Goal: Navigation & Orientation: Find specific page/section

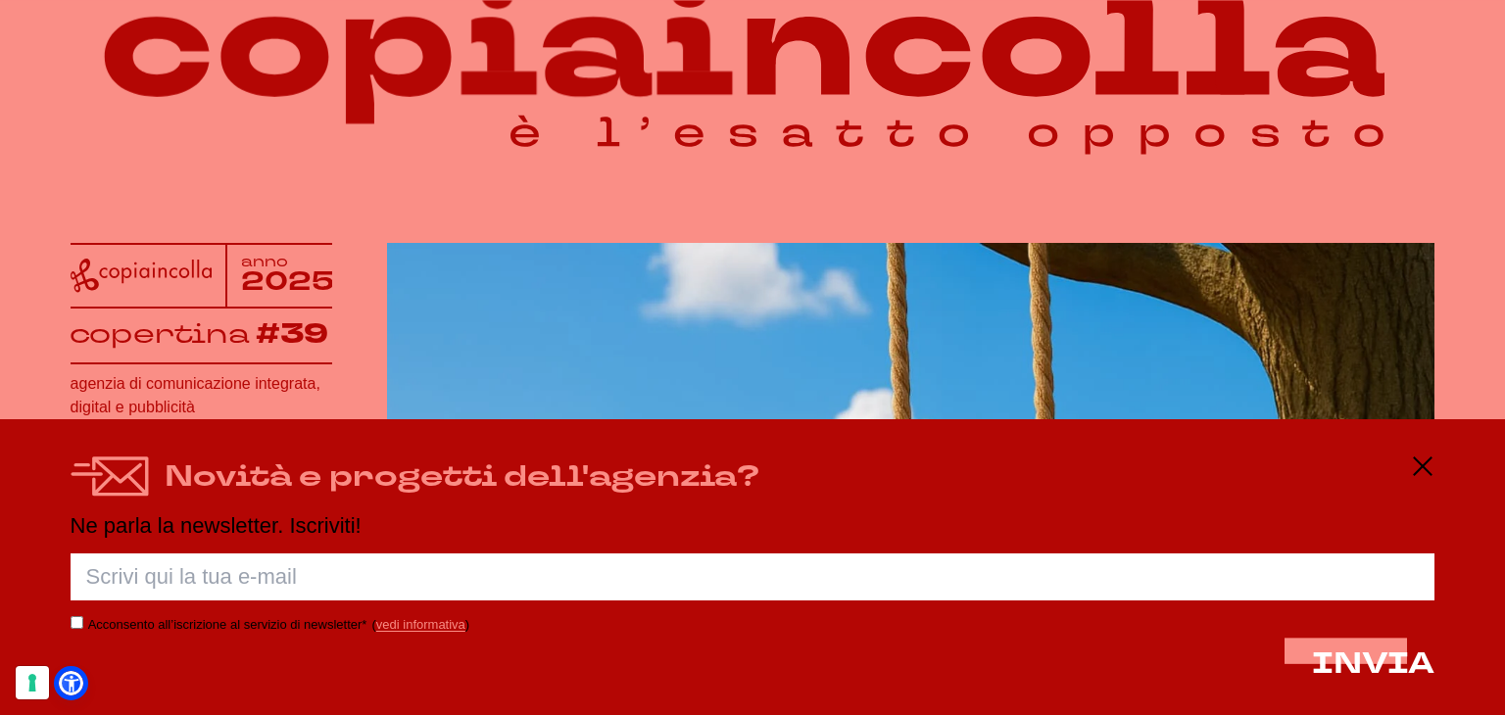
scroll to position [168, 0]
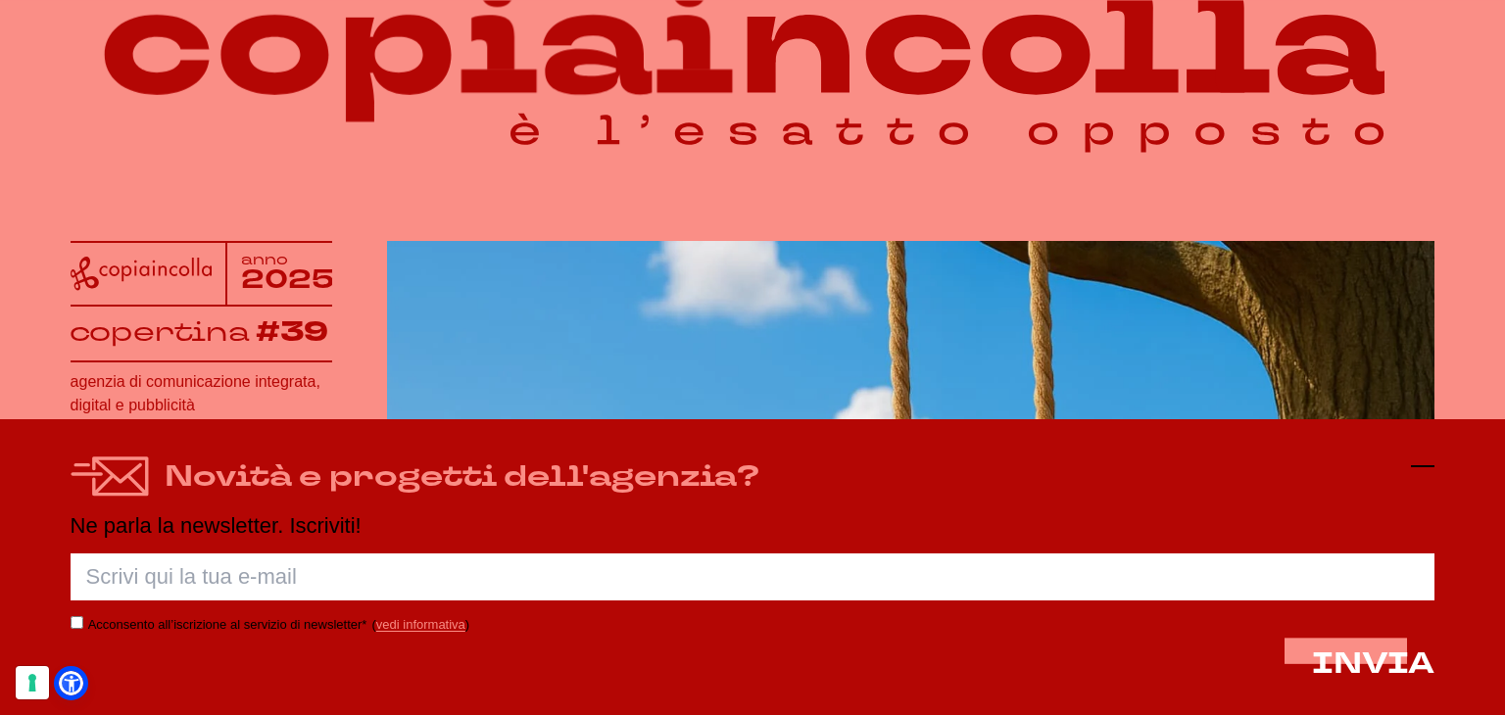
click at [1413, 468] on icon at bounding box center [1423, 467] width 24 height 24
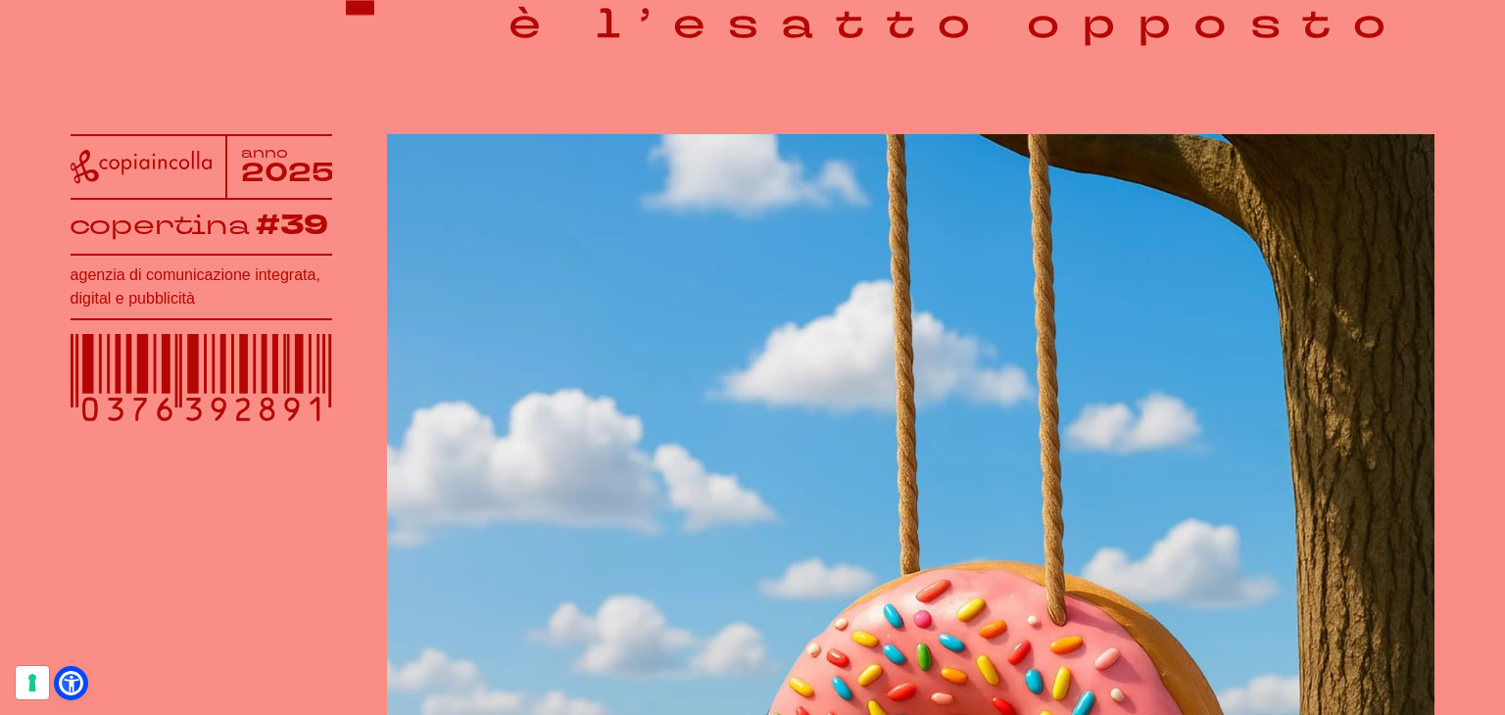
drag, startPoint x: 301, startPoint y: 437, endPoint x: 138, endPoint y: 427, distance: 162.9
click at [138, 427] on div at bounding box center [202, 376] width 262 height 117
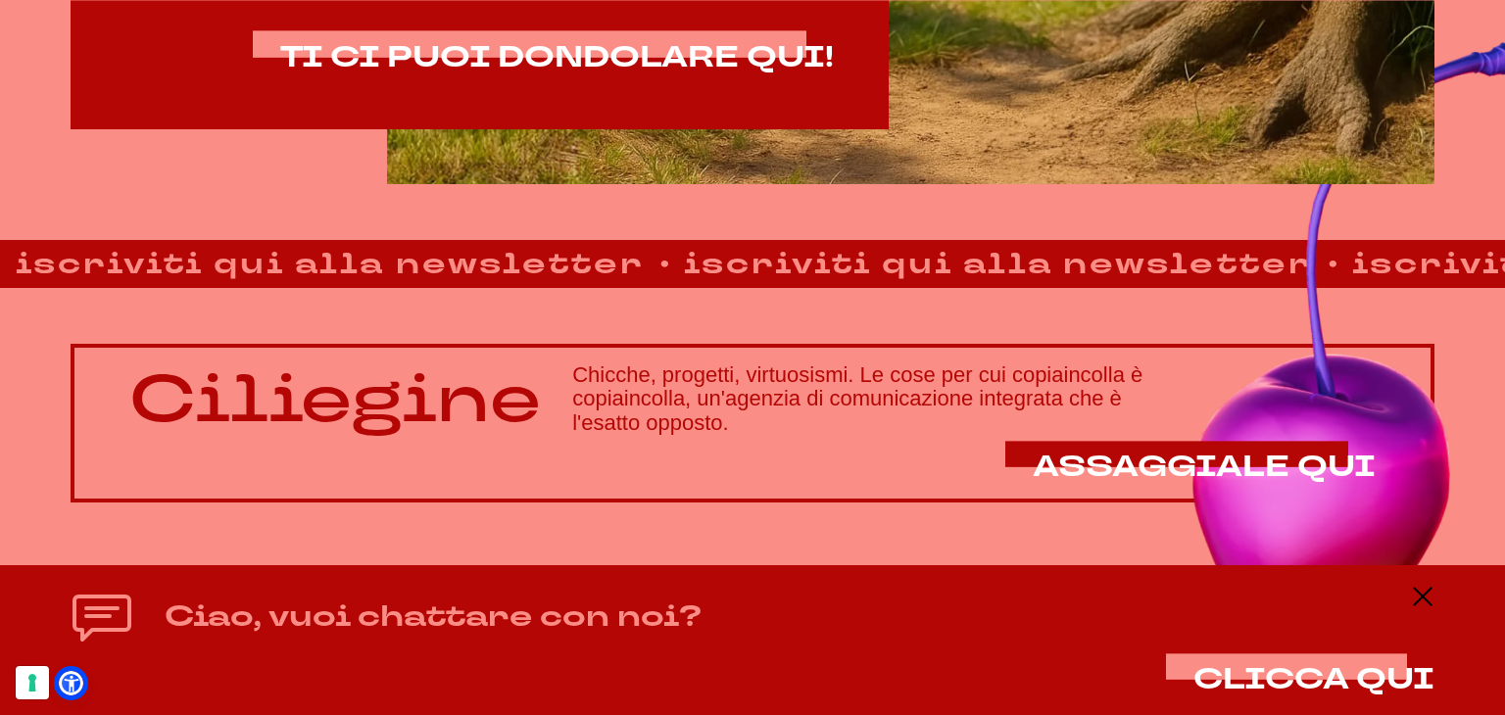
scroll to position [1399, 0]
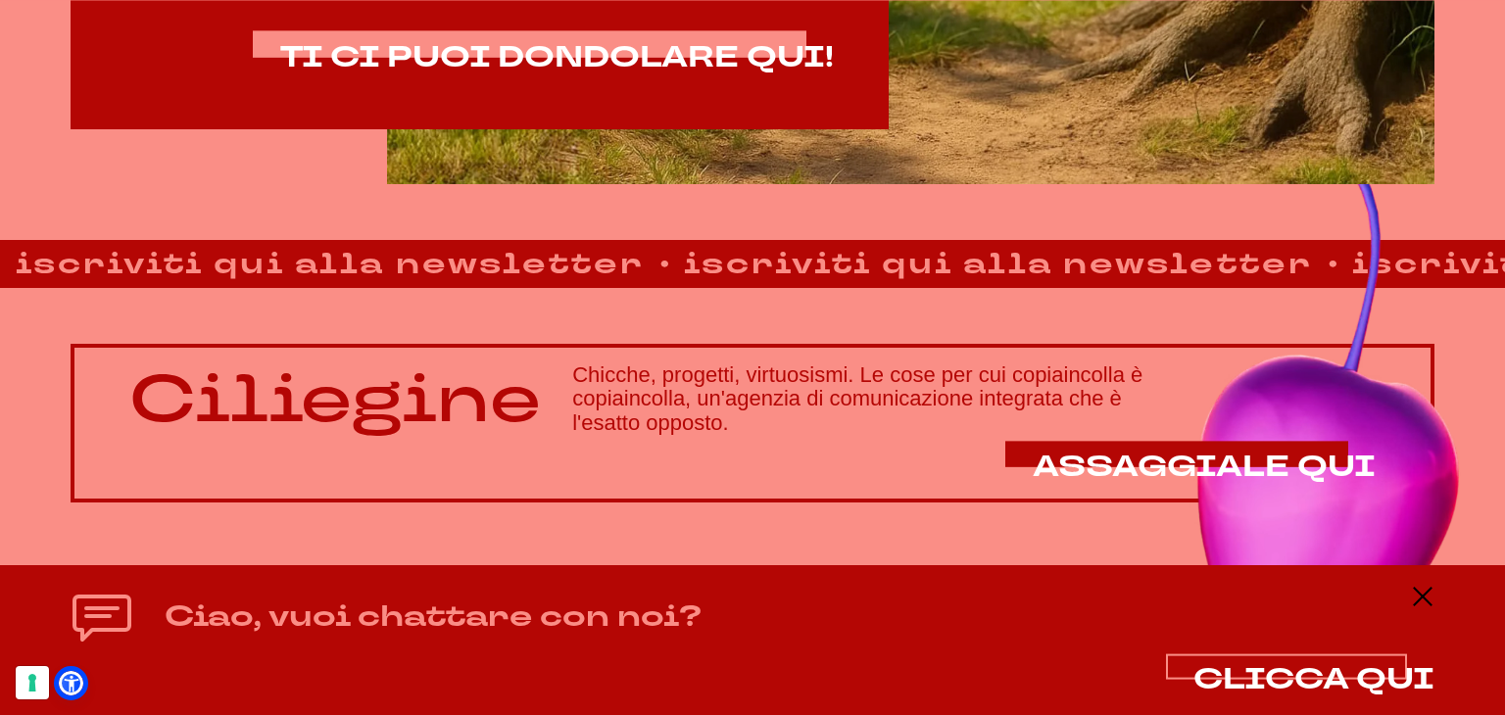
click at [1296, 675] on span "CLICCA QUI" at bounding box center [1313, 679] width 241 height 40
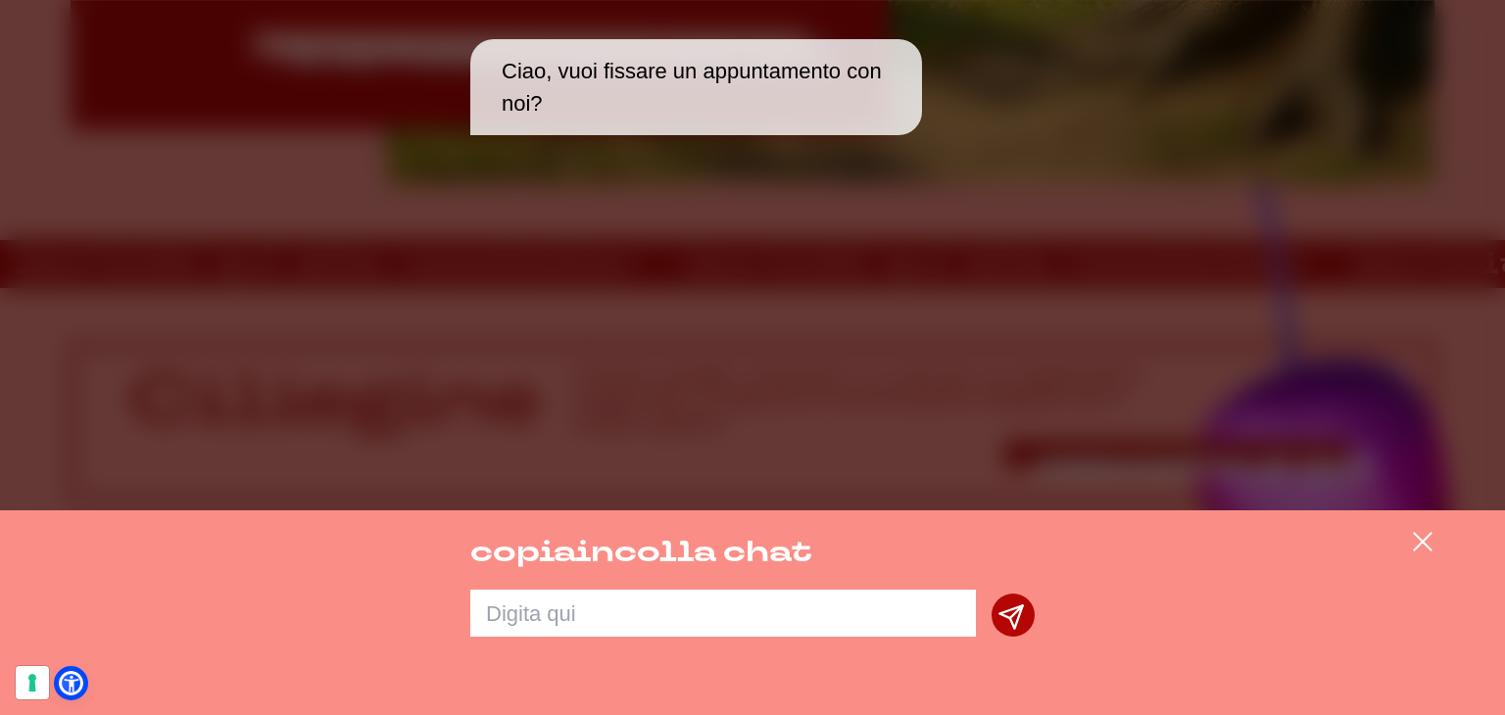
click at [773, 103] on p "Ciao, vuoi fissare un appuntamento con noi?" at bounding box center [704, 87] width 405 height 65
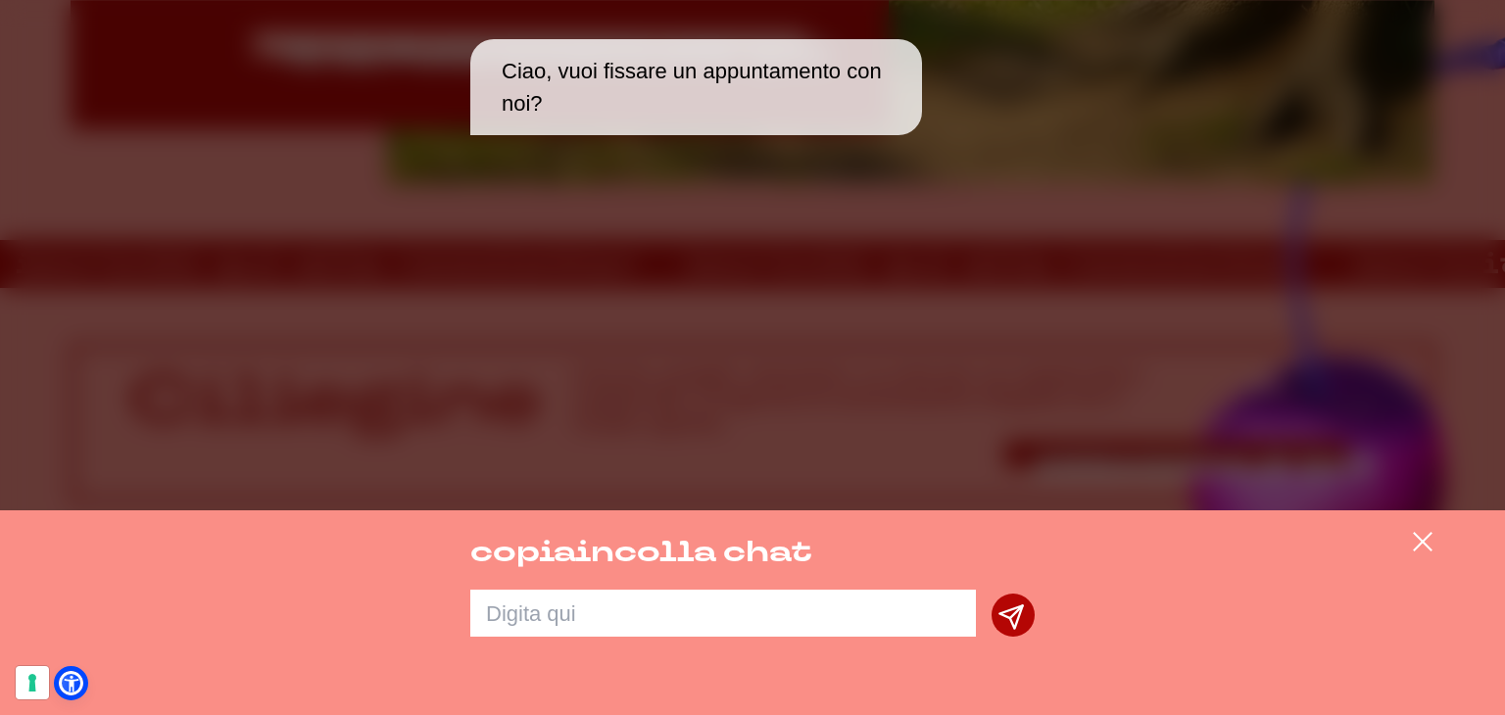
click at [770, 264] on div "Ciao, vuoi fissare un appuntamento con noi?" at bounding box center [752, 255] width 1505 height 510
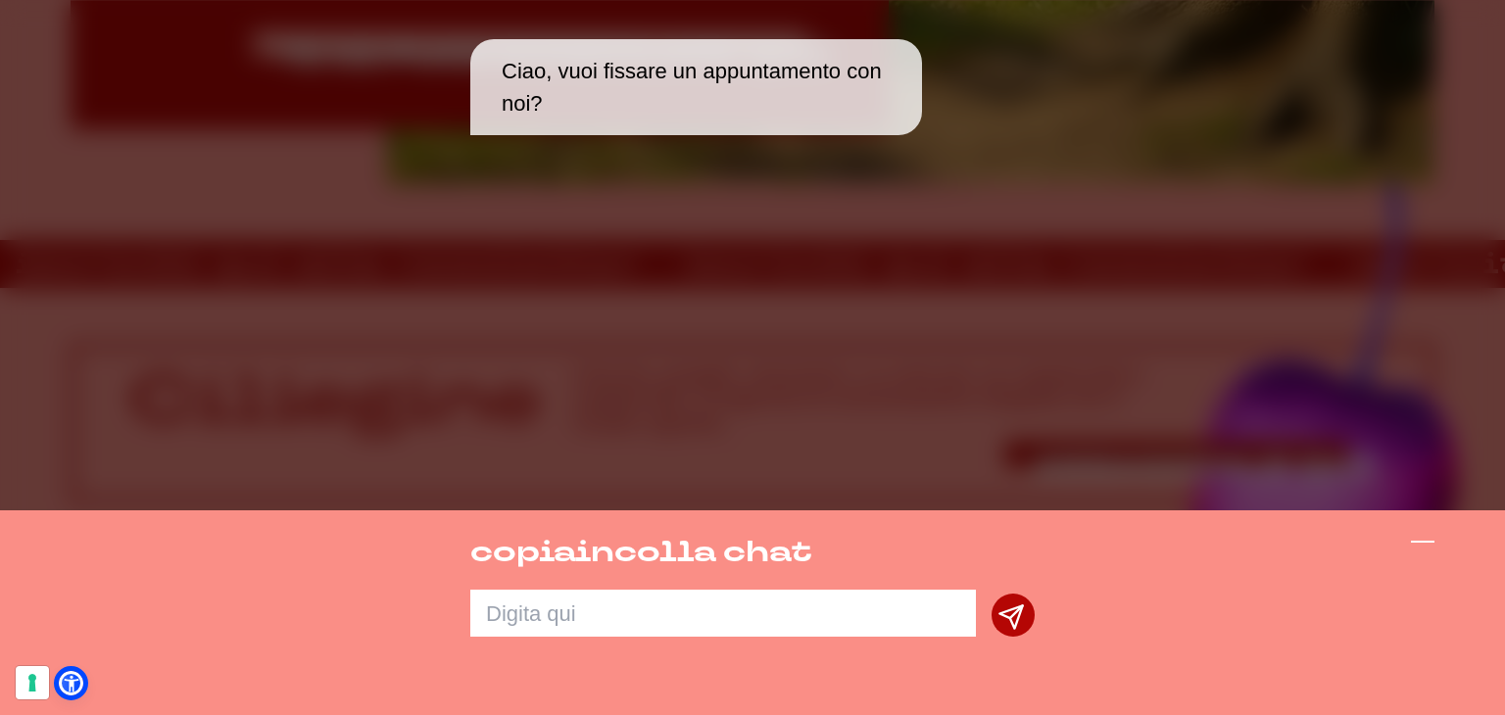
click at [1419, 544] on icon at bounding box center [1423, 542] width 24 height 24
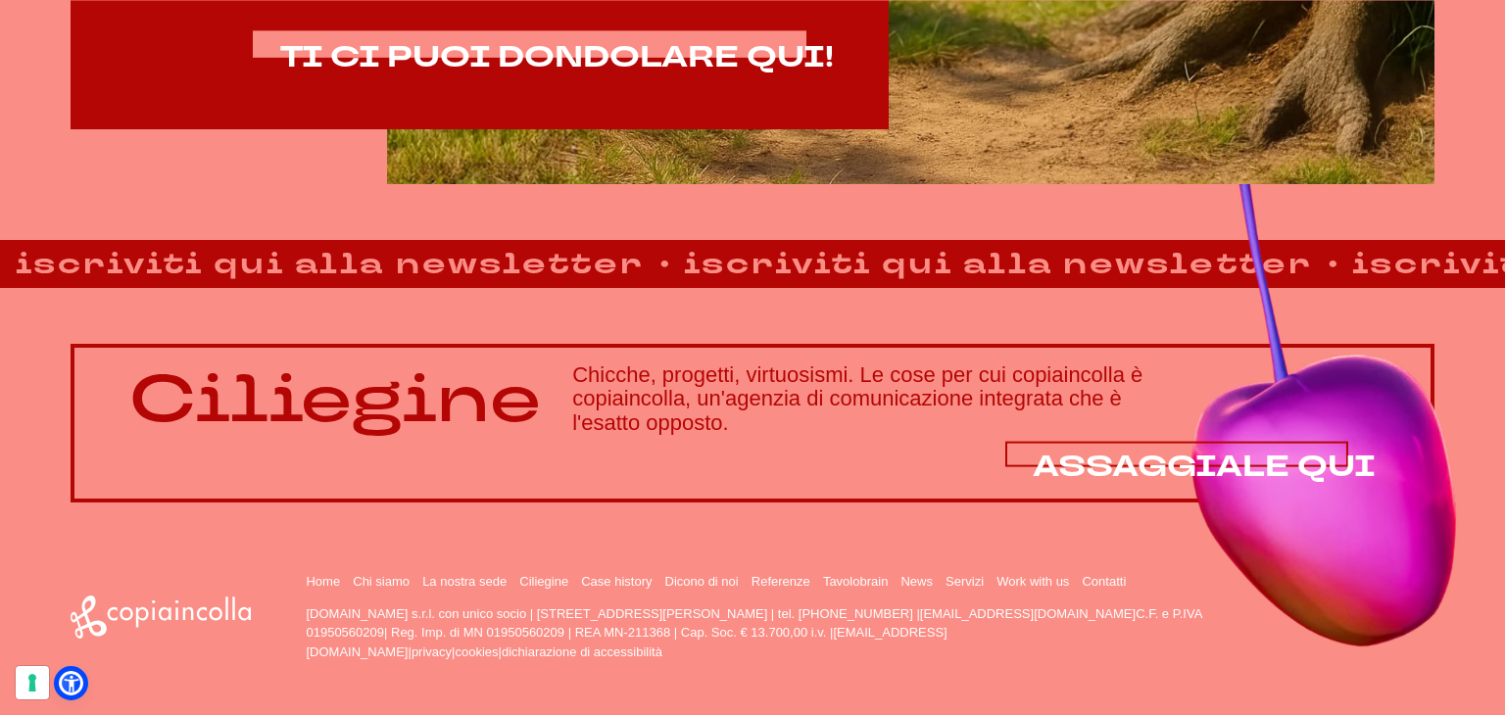
click at [1285, 472] on span "ASSAGGIALE QUI" at bounding box center [1203, 467] width 343 height 40
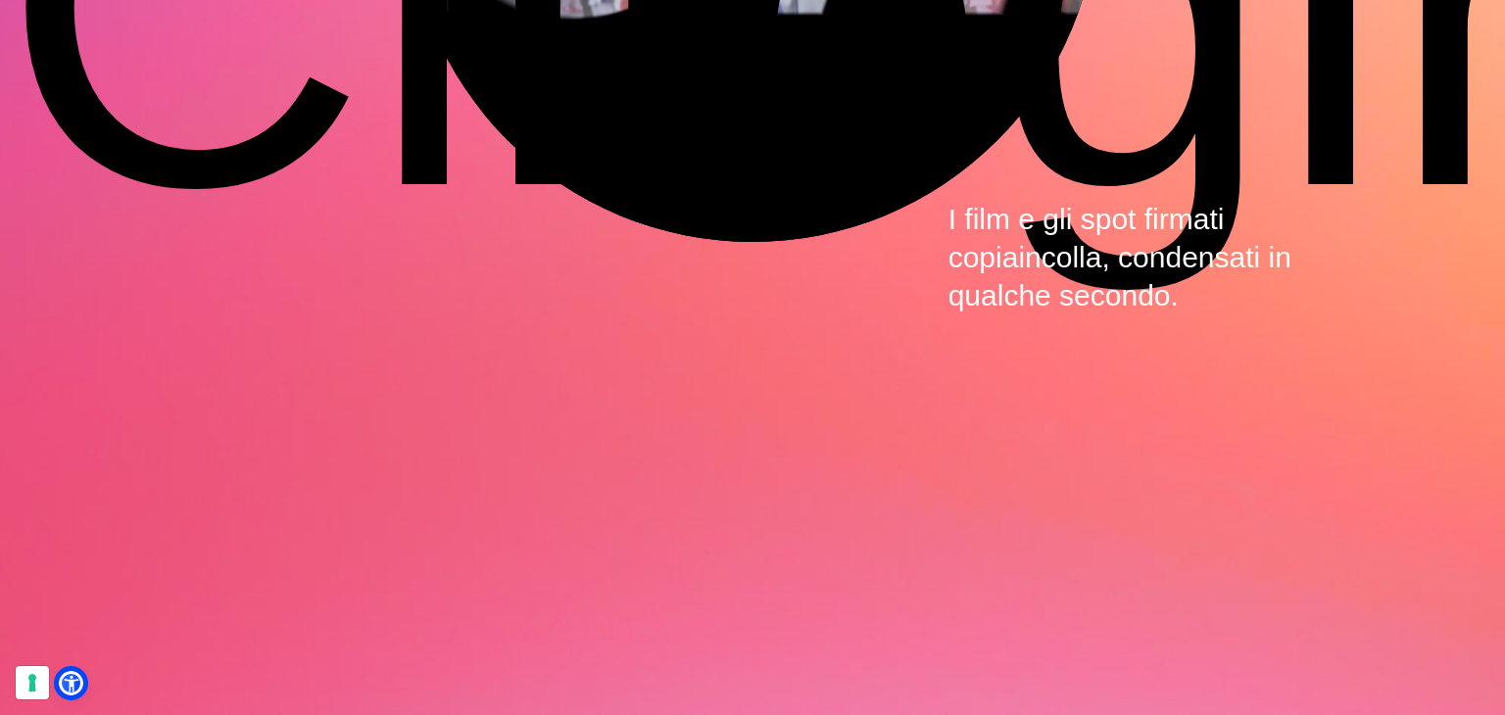
scroll to position [5977, 0]
